Goal: Transaction & Acquisition: Purchase product/service

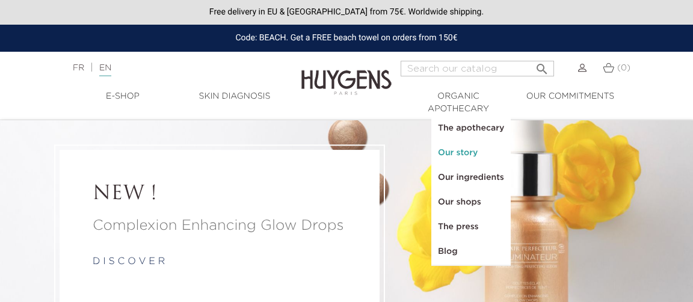
click at [462, 153] on link "Our story" at bounding box center [471, 153] width 78 height 25
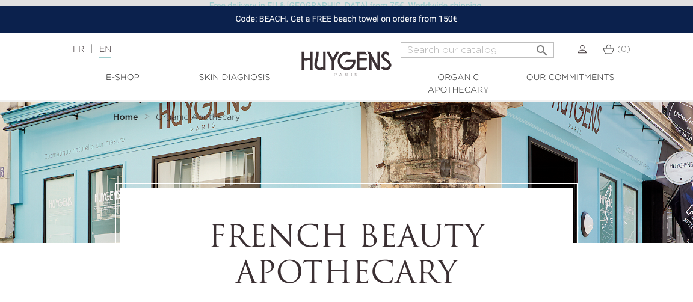
select select "FR"
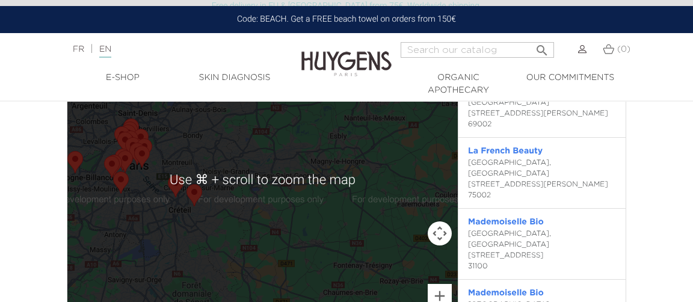
scroll to position [2025, 0]
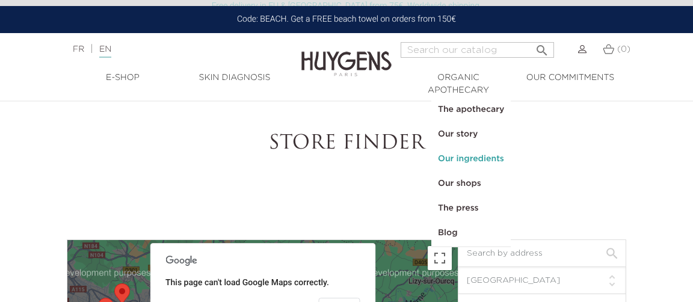
click at [463, 159] on link "Our ingredients" at bounding box center [471, 159] width 78 height 25
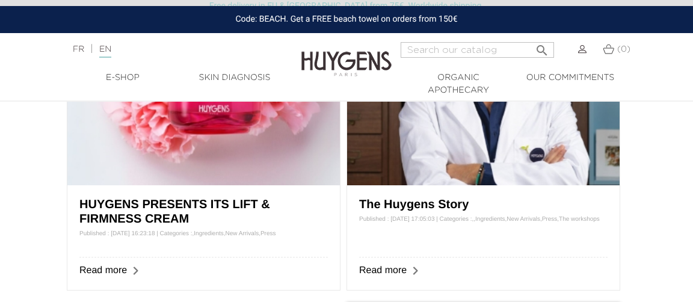
scroll to position [473, 0]
click at [443, 199] on link "The Huygens Story" at bounding box center [414, 203] width 110 height 13
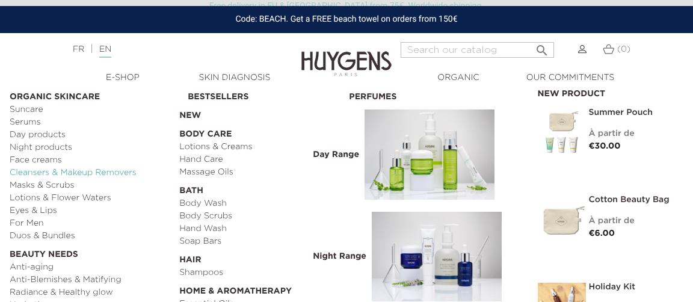
scroll to position [1236, 0]
click at [50, 210] on link "Eyes & Lips" at bounding box center [90, 211] width 161 height 13
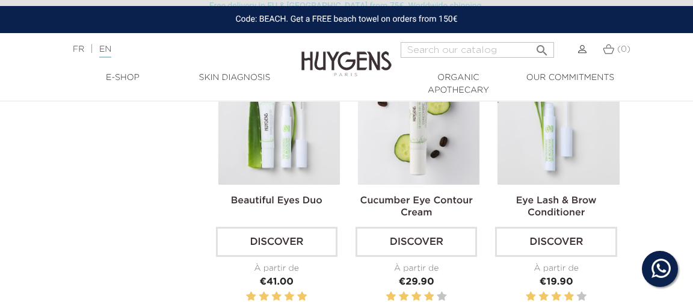
scroll to position [324, 0]
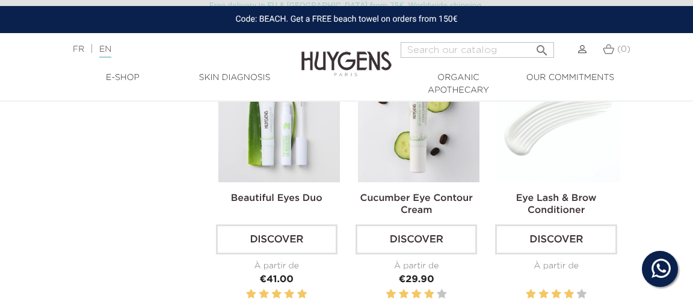
click at [589, 152] on img at bounding box center [559, 122] width 122 height 122
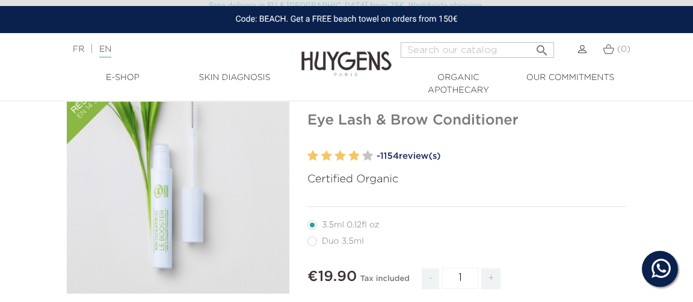
scroll to position [86, 0]
